Goal: Transaction & Acquisition: Book appointment/travel/reservation

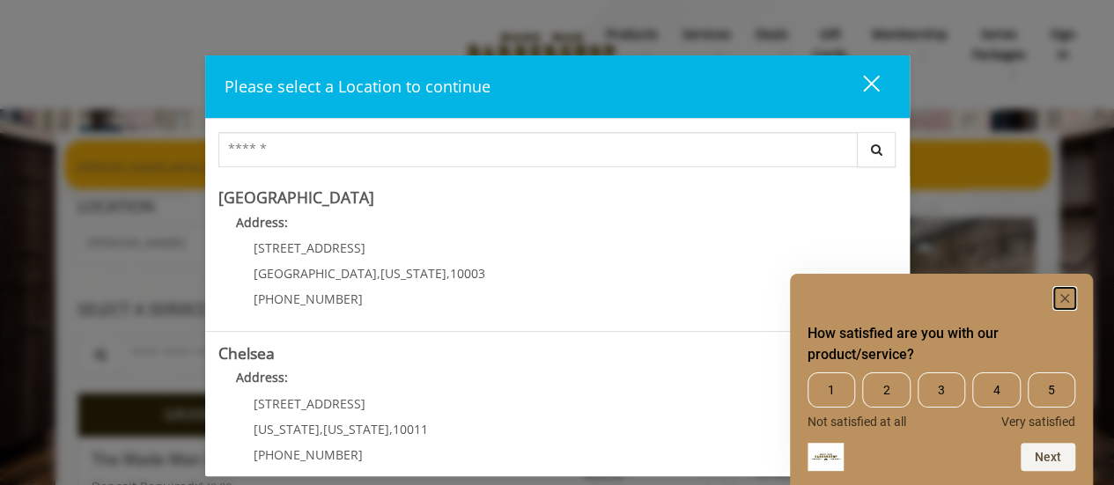
click at [1068, 295] on icon "Hide survey" at bounding box center [1065, 298] width 9 height 9
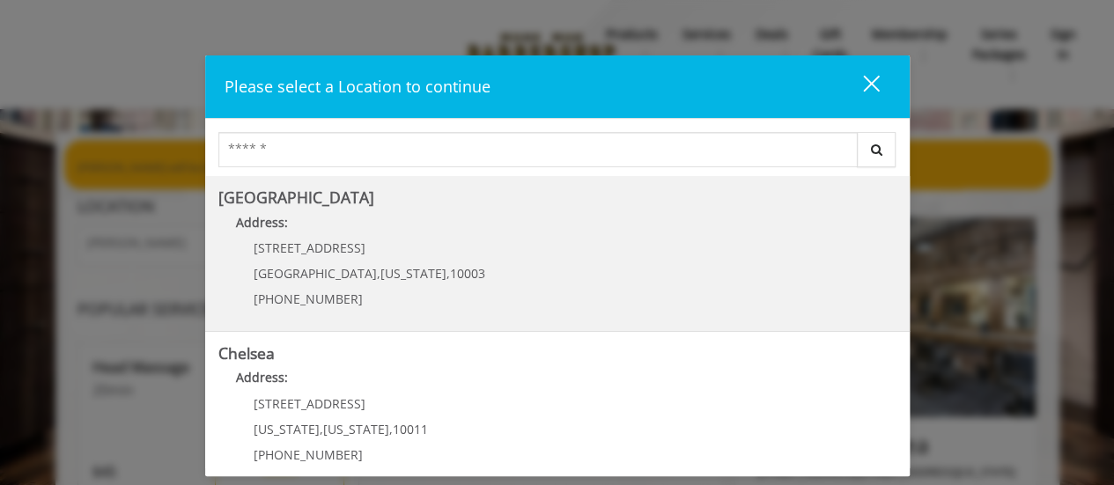
click at [423, 252] on div "60 E 8th St Manhattan , New York , 10003 (212) 598-1840" at bounding box center [356, 279] width 276 height 77
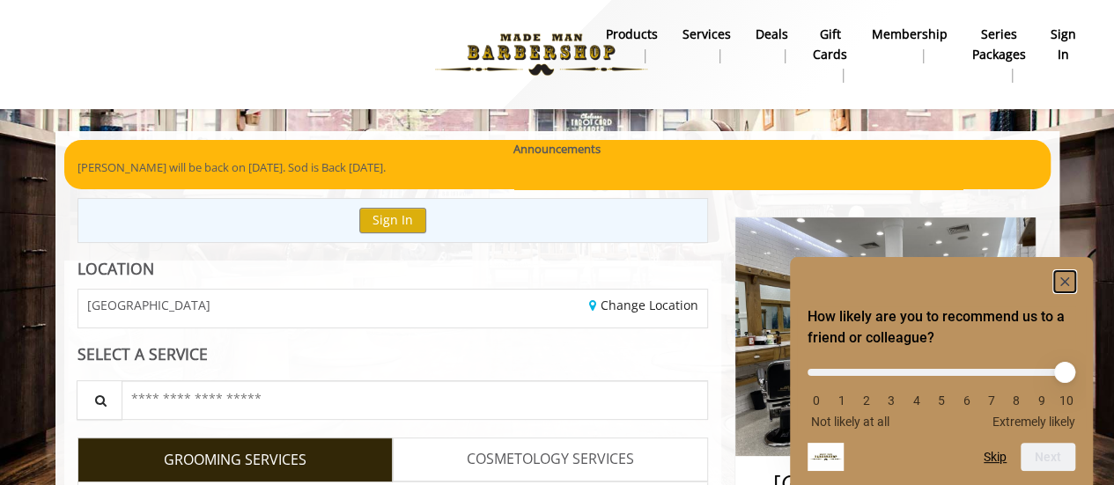
click at [1065, 277] on rect "Hide survey" at bounding box center [1064, 281] width 21 height 21
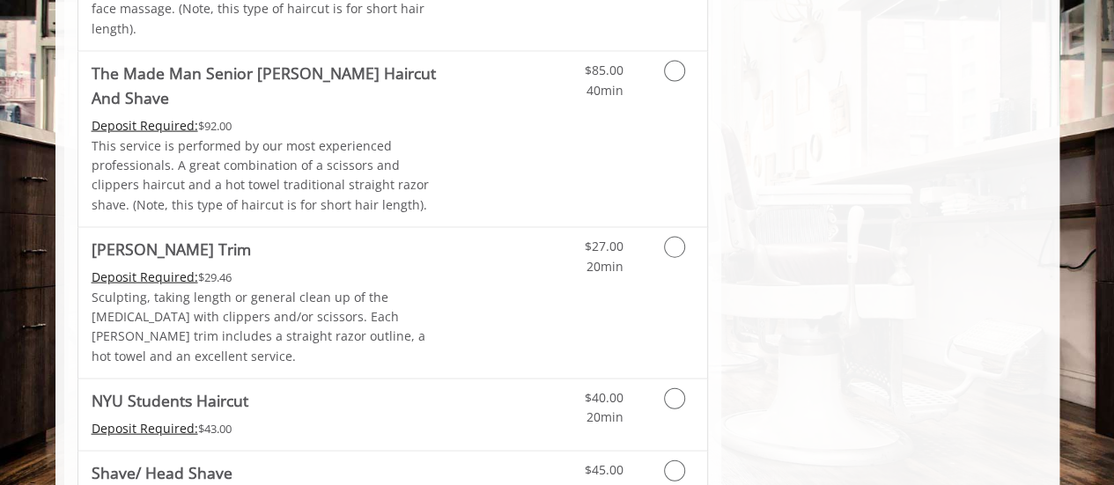
scroll to position [1938, 0]
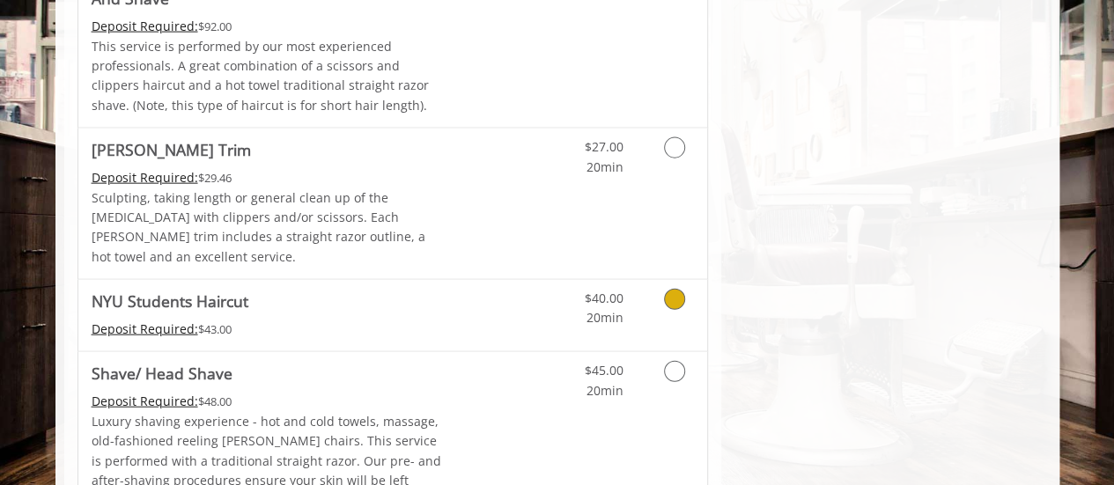
click at [650, 280] on link "Grooming services" at bounding box center [671, 304] width 45 height 48
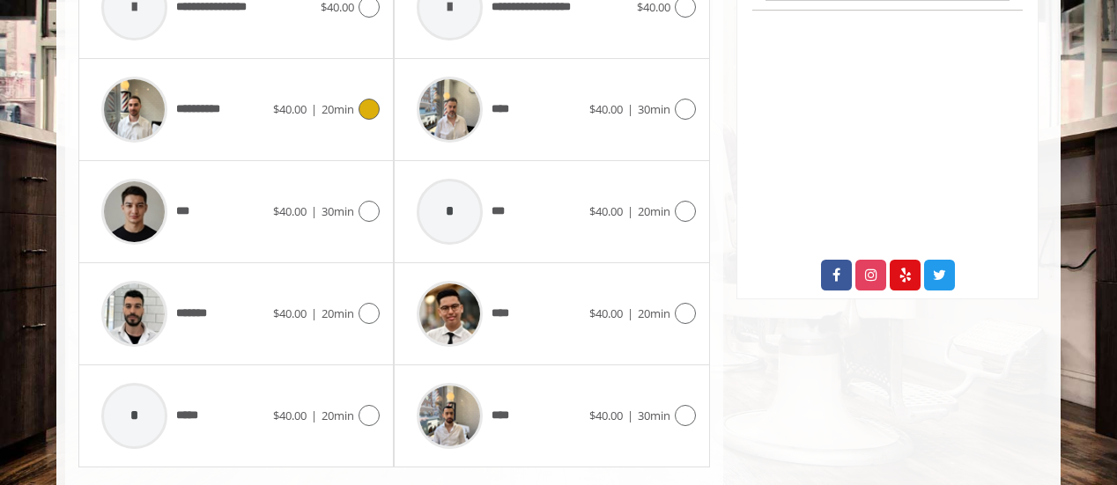
scroll to position [883, 0]
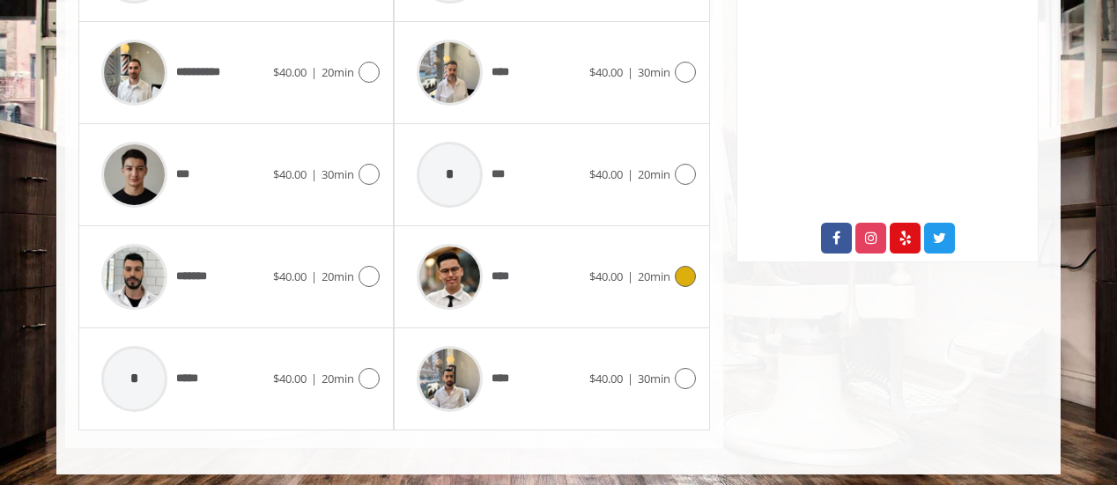
click at [676, 268] on icon at bounding box center [685, 276] width 21 height 21
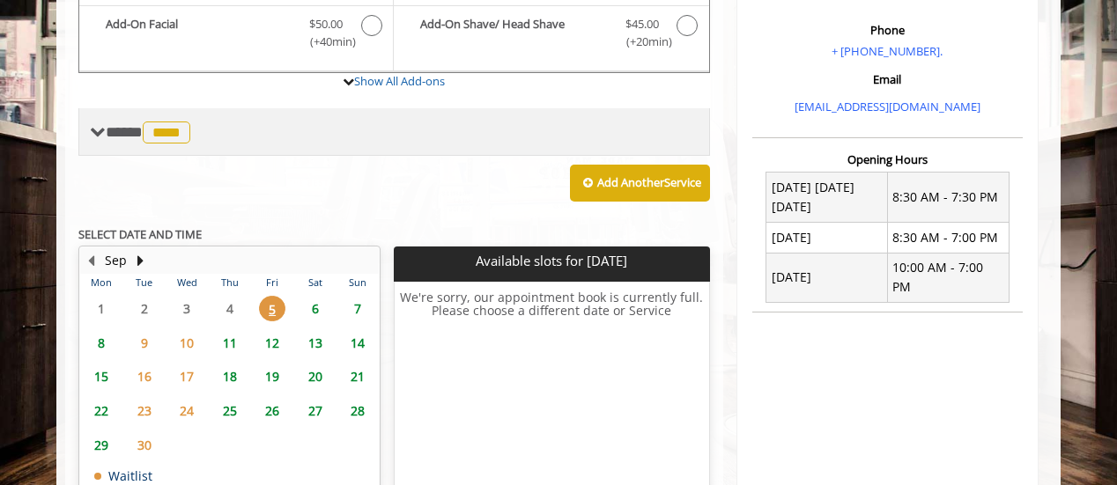
scroll to position [418, 0]
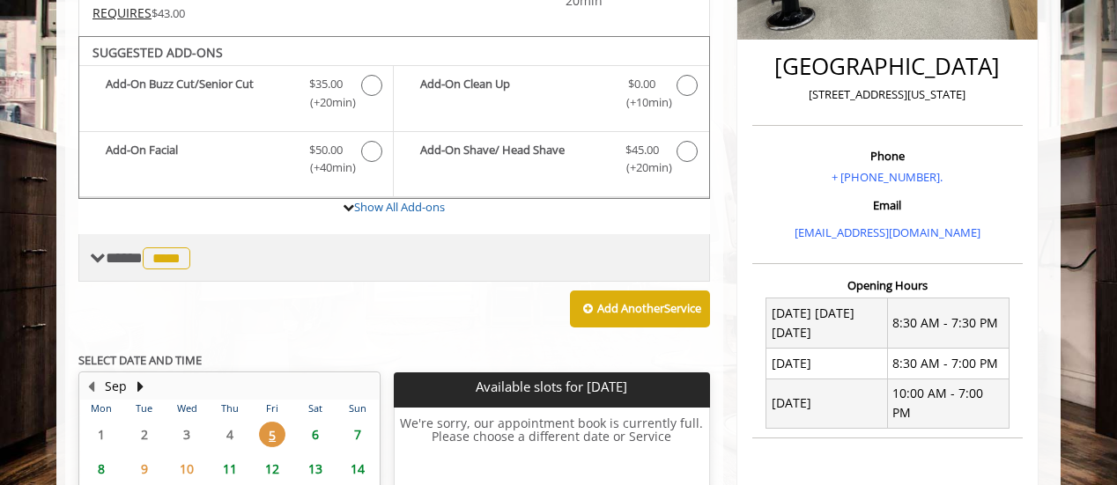
click at [167, 251] on span "****" at bounding box center [167, 259] width 48 height 22
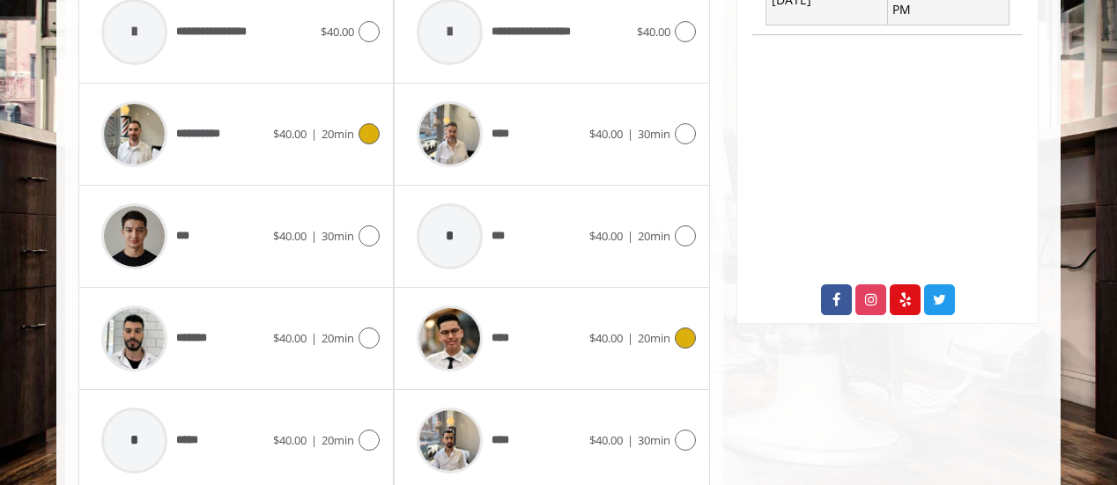
scroll to position [858, 0]
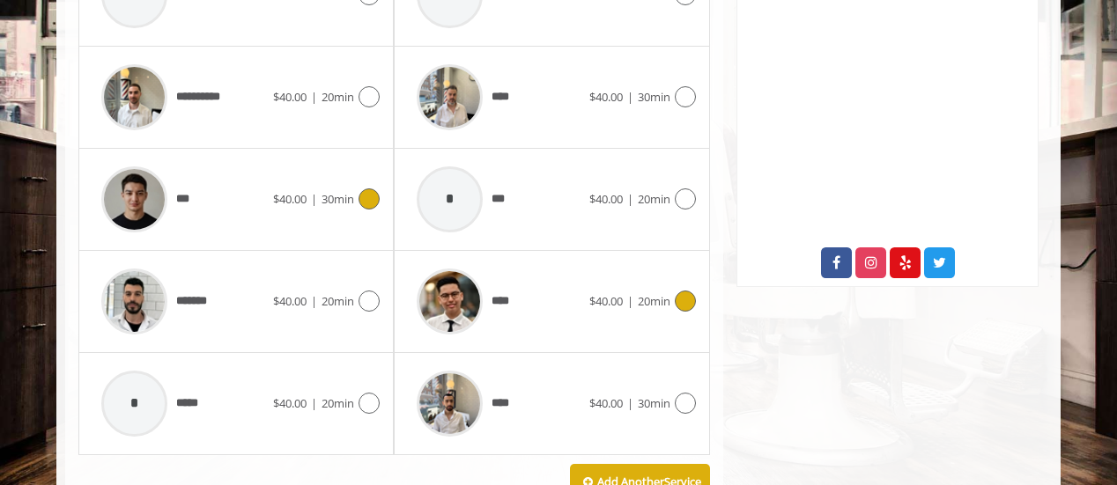
click at [218, 207] on div "***" at bounding box center [182, 200] width 181 height 84
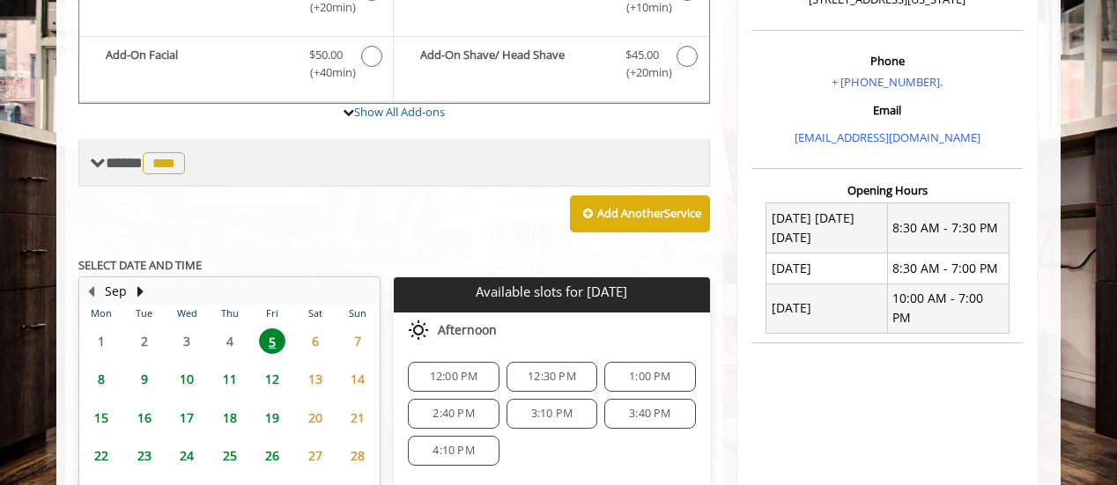
scroll to position [452, 0]
